Goal: Find specific page/section: Find specific page/section

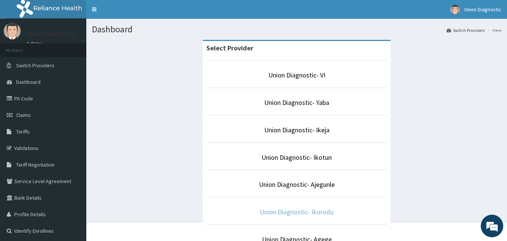
click at [321, 211] on link "Union Diagnostic- Ikorodu" at bounding box center [297, 211] width 74 height 9
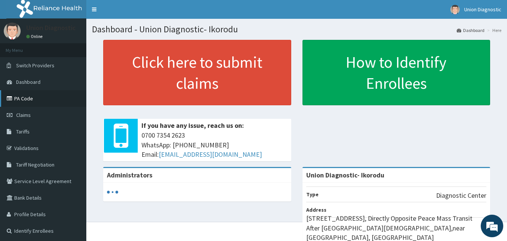
click at [22, 100] on link "PA Code" at bounding box center [43, 98] width 86 height 17
